Goal: Check status: Verify the current state of an ongoing process or item

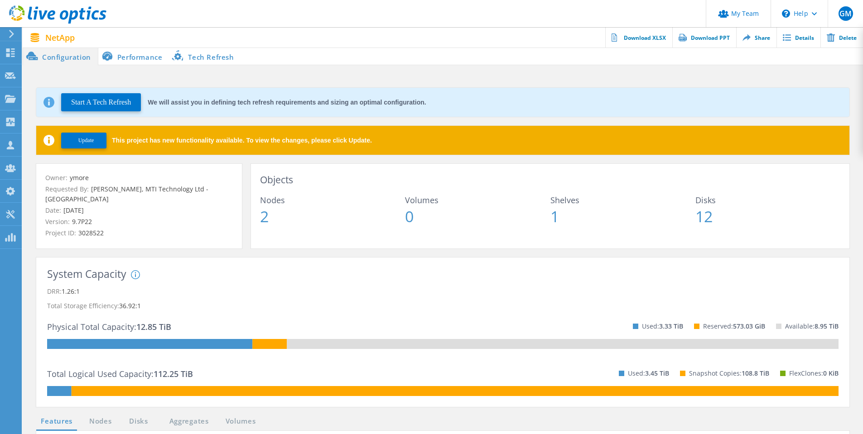
click at [85, 139] on span "Update" at bounding box center [86, 140] width 16 height 7
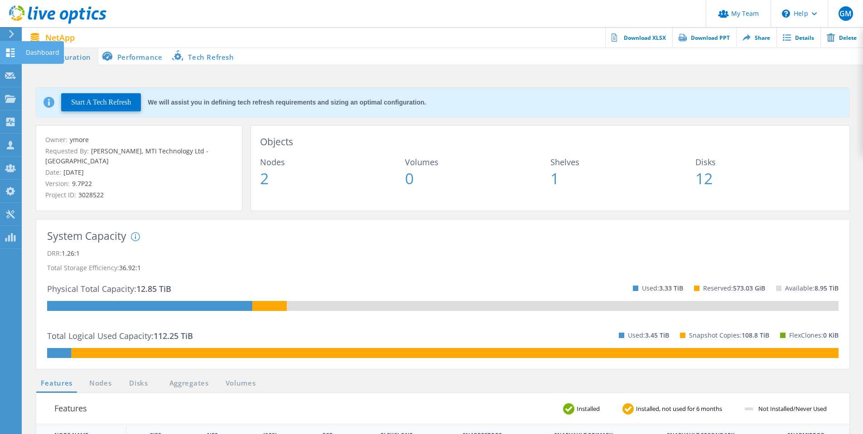
click at [34, 50] on div "Dashboard" at bounding box center [43, 52] width 34 height 6
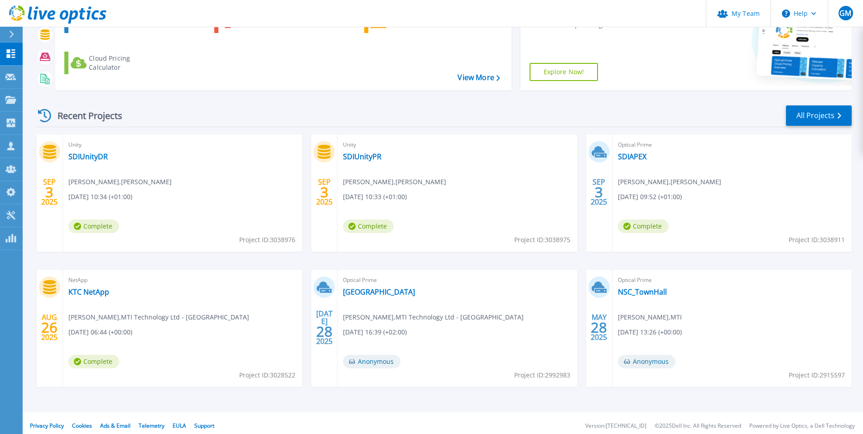
scroll to position [106, 0]
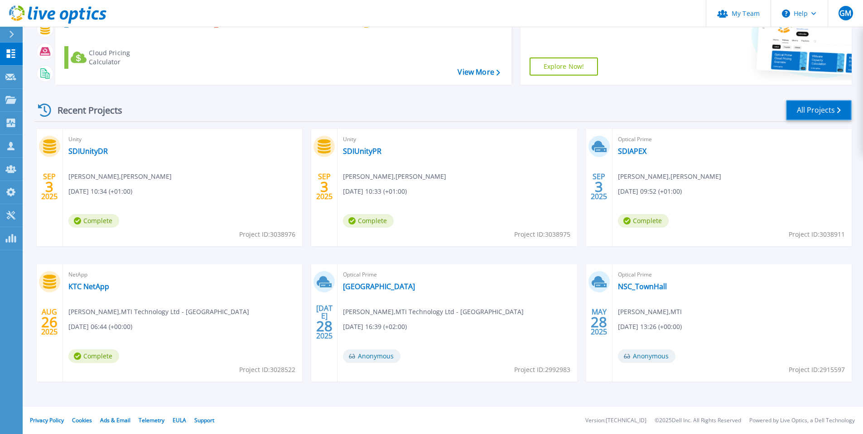
click at [814, 109] on link "All Projects" at bounding box center [819, 110] width 66 height 20
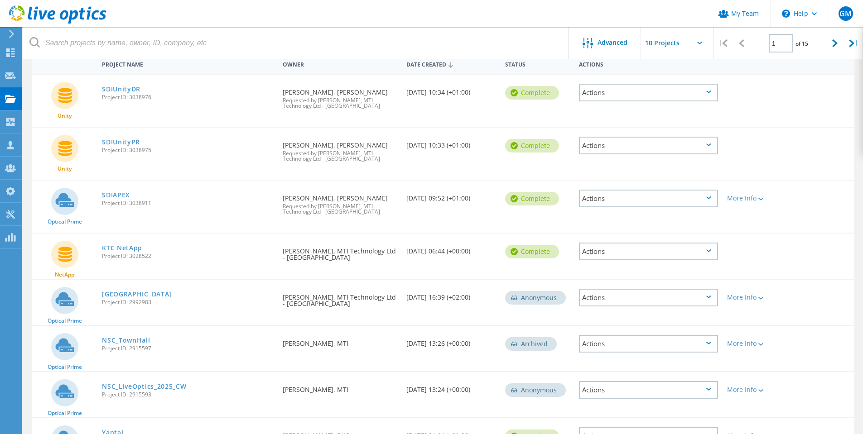
scroll to position [90, 0]
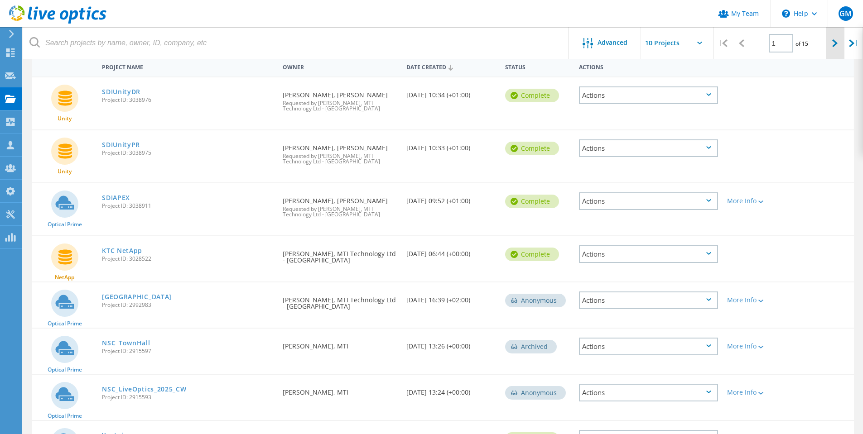
click at [836, 43] on icon at bounding box center [834, 43] width 5 height 8
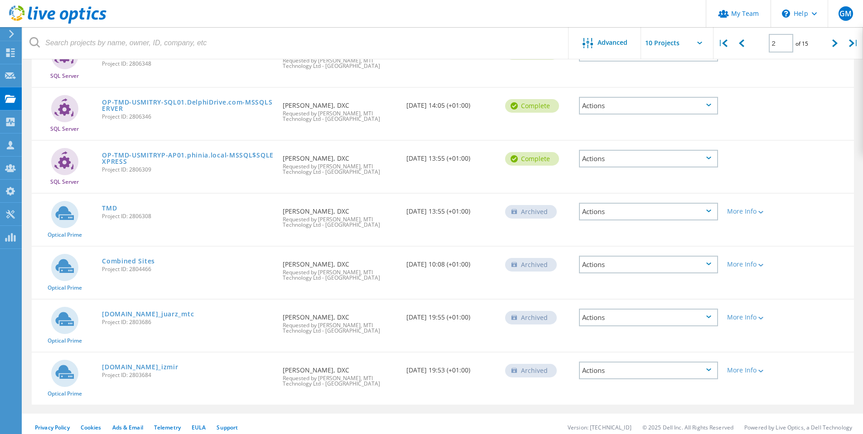
scroll to position [298, 0]
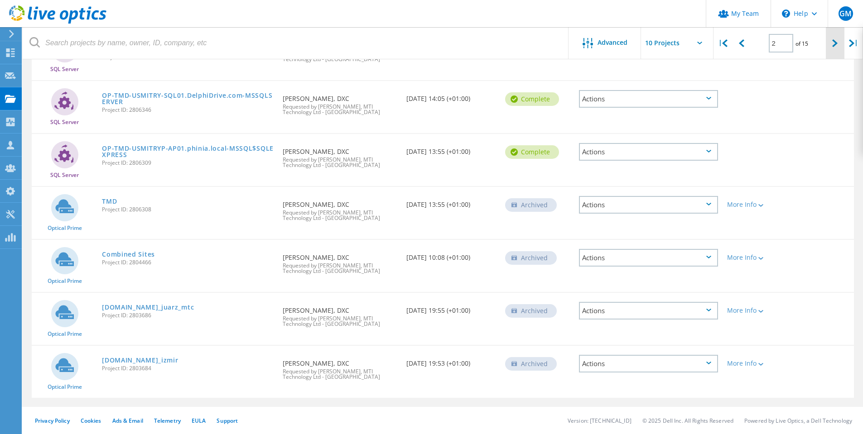
click at [834, 42] on icon at bounding box center [834, 43] width 5 height 8
type input "3"
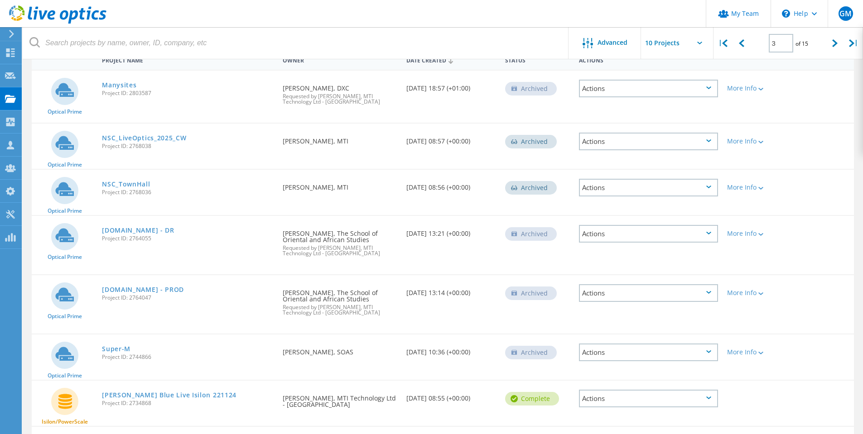
scroll to position [147, 0]
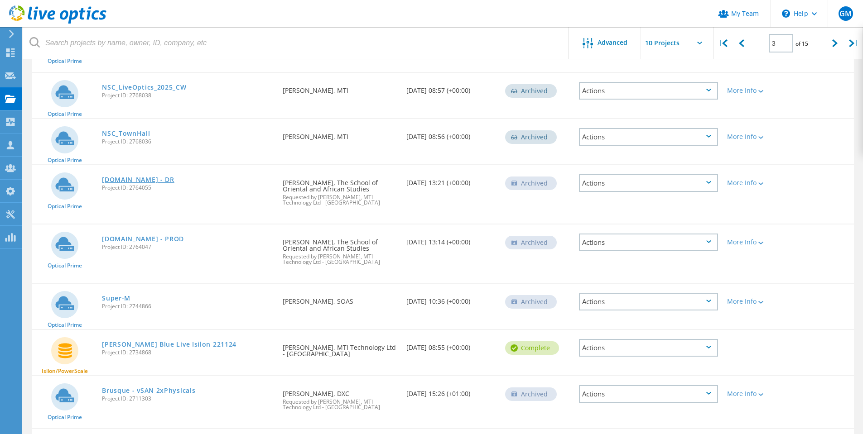
click at [119, 179] on link "x-men.vm.it.soas.ac.uk - DR" at bounding box center [138, 180] width 72 height 6
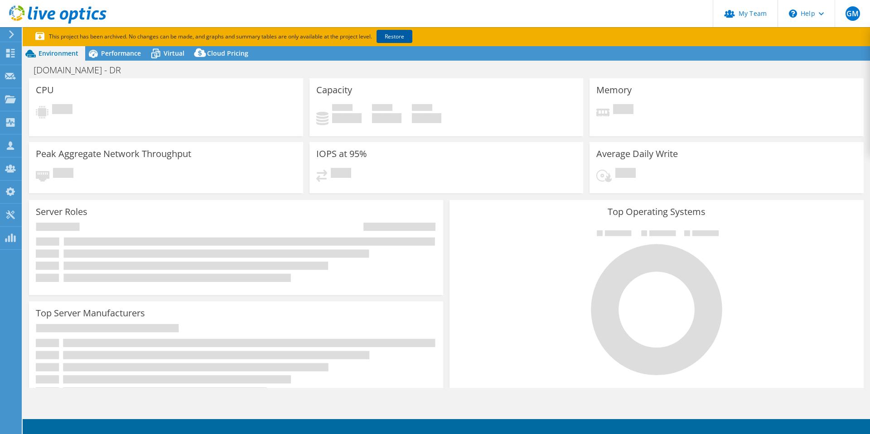
click at [400, 39] on link "Restore" at bounding box center [394, 36] width 36 height 13
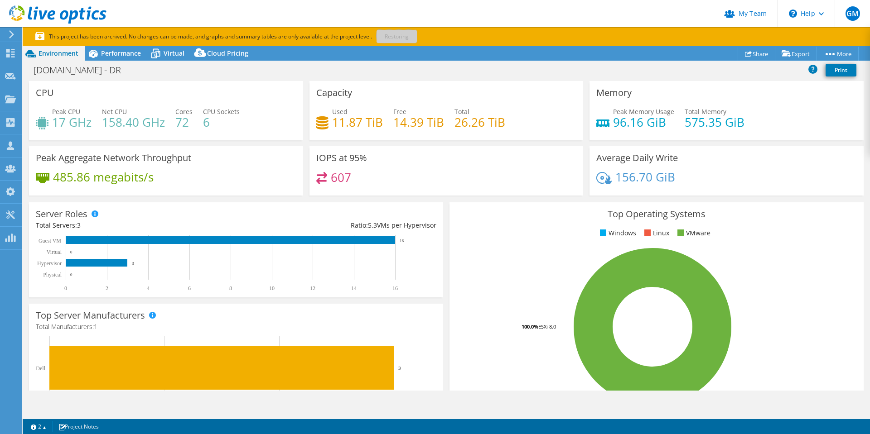
select select "USD"
click at [113, 54] on span "Performance" at bounding box center [121, 53] width 40 height 9
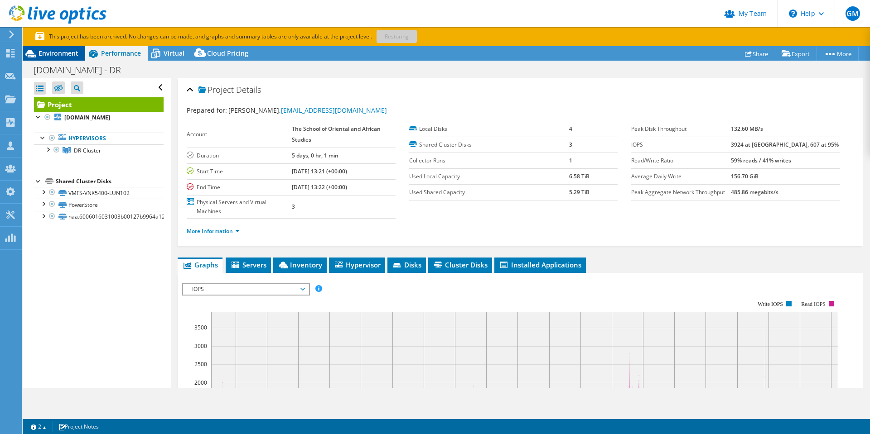
click at [55, 54] on span "Environment" at bounding box center [59, 53] width 40 height 9
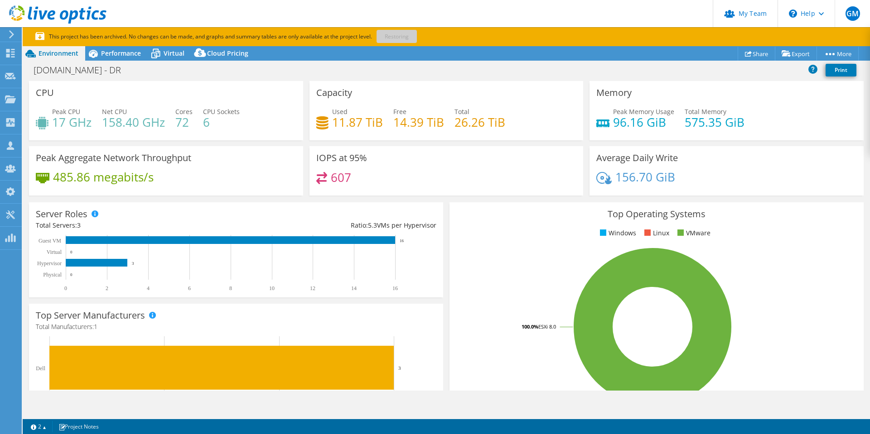
click at [12, 36] on use at bounding box center [11, 34] width 5 height 8
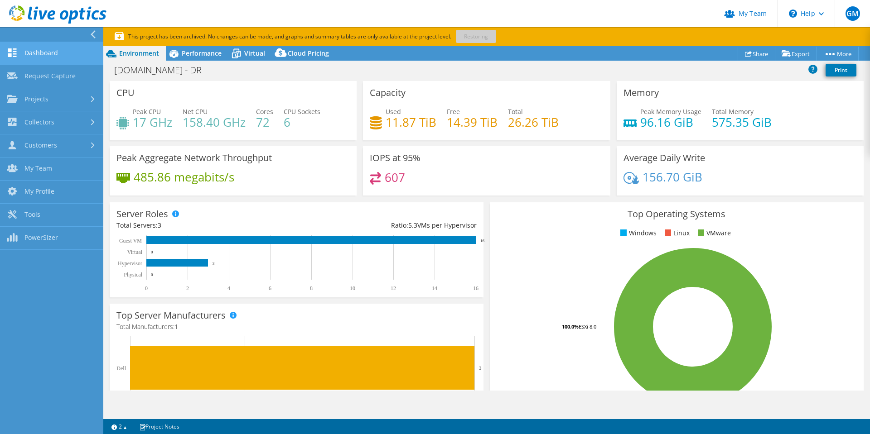
click at [51, 53] on link "Dashboard" at bounding box center [51, 53] width 103 height 23
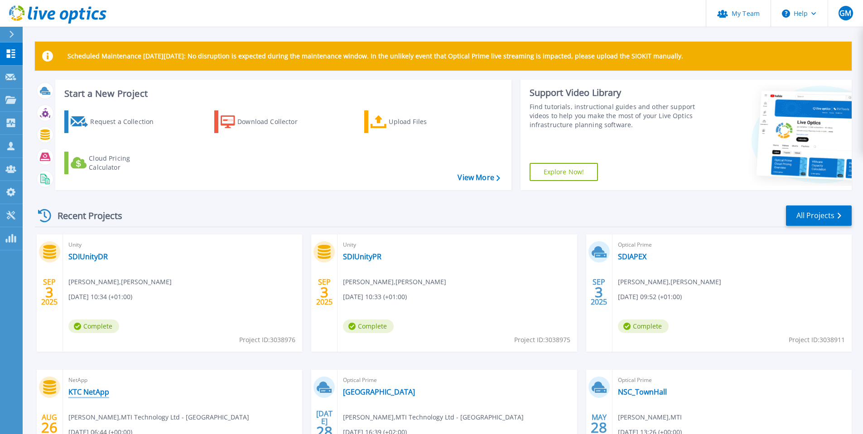
click at [89, 394] on link "KTC NetApp" at bounding box center [88, 392] width 41 height 9
